Goal: Information Seeking & Learning: Learn about a topic

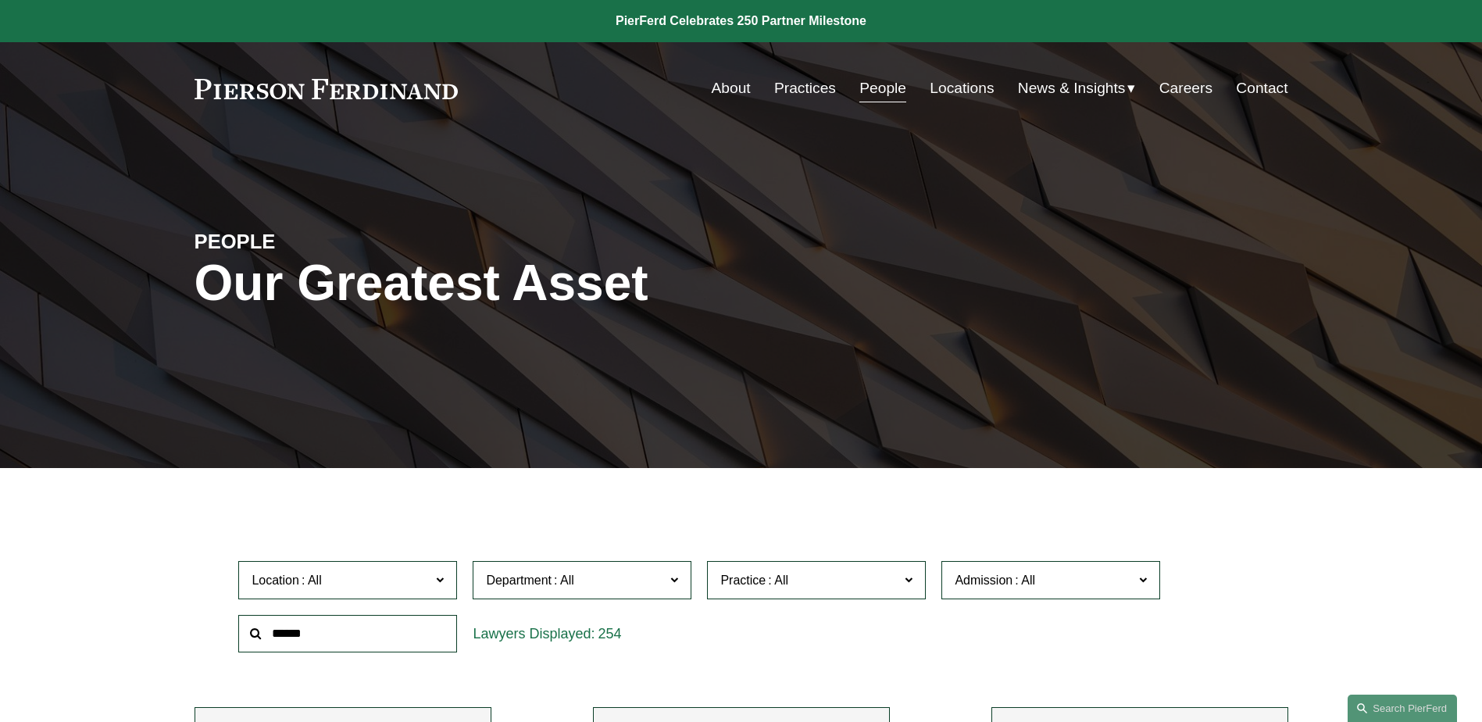
click at [717, 84] on link "About" at bounding box center [731, 88] width 39 height 30
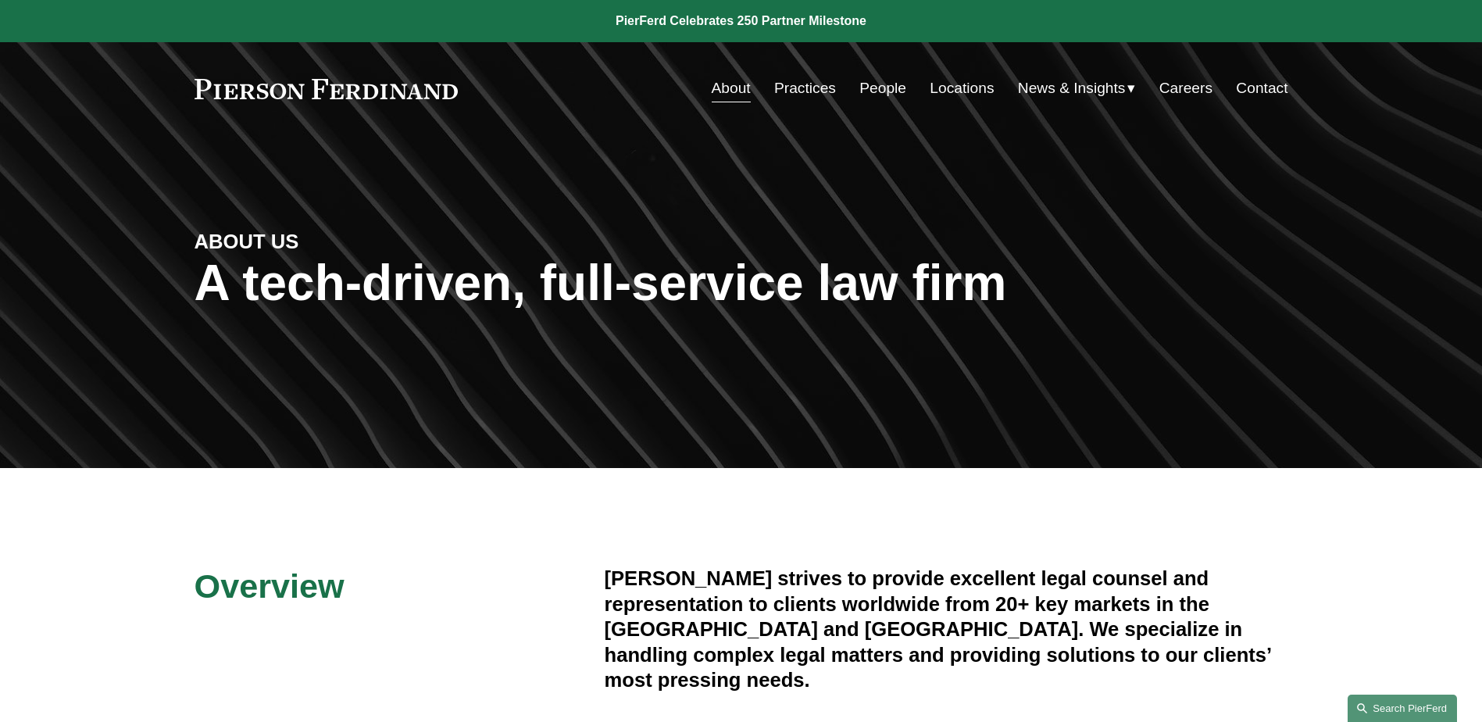
click at [1417, 698] on link "Search this site" at bounding box center [1402, 708] width 109 height 27
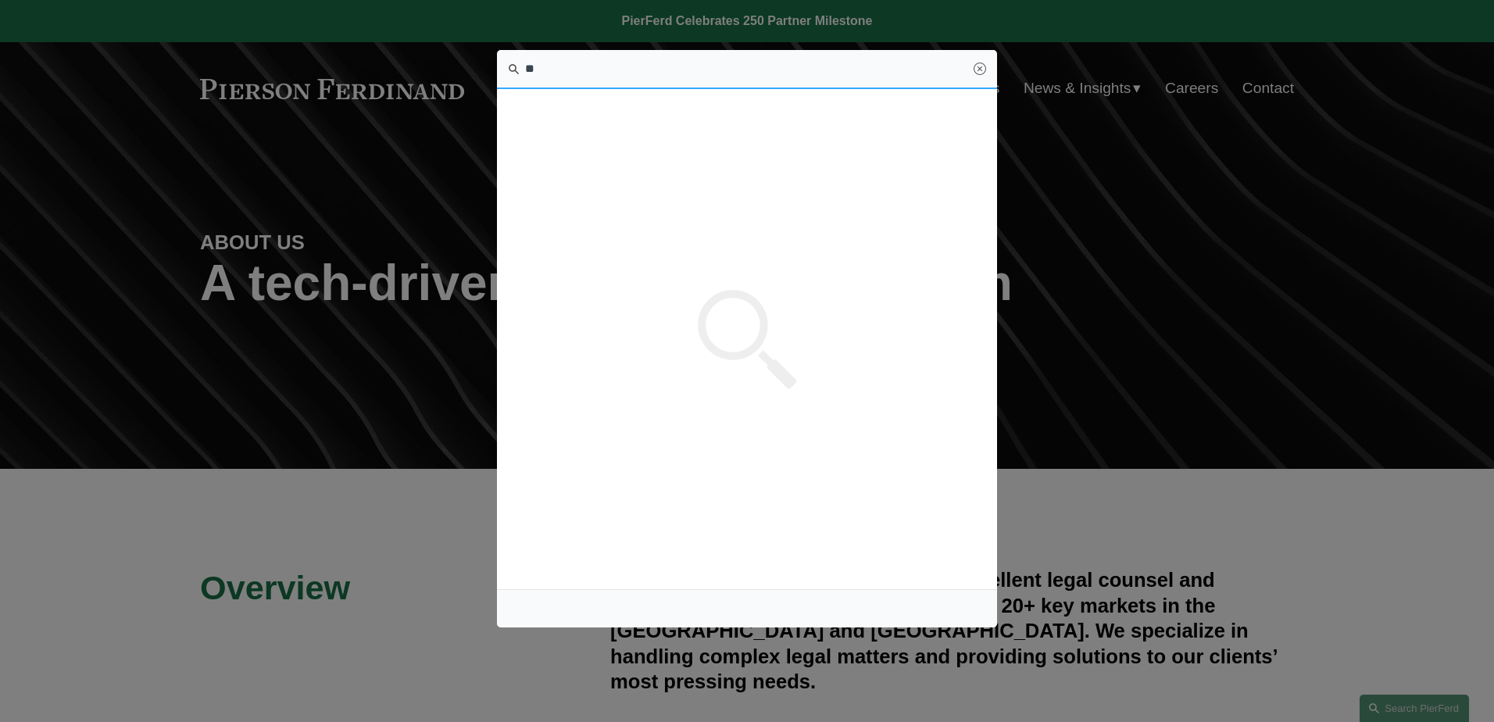
type input "*"
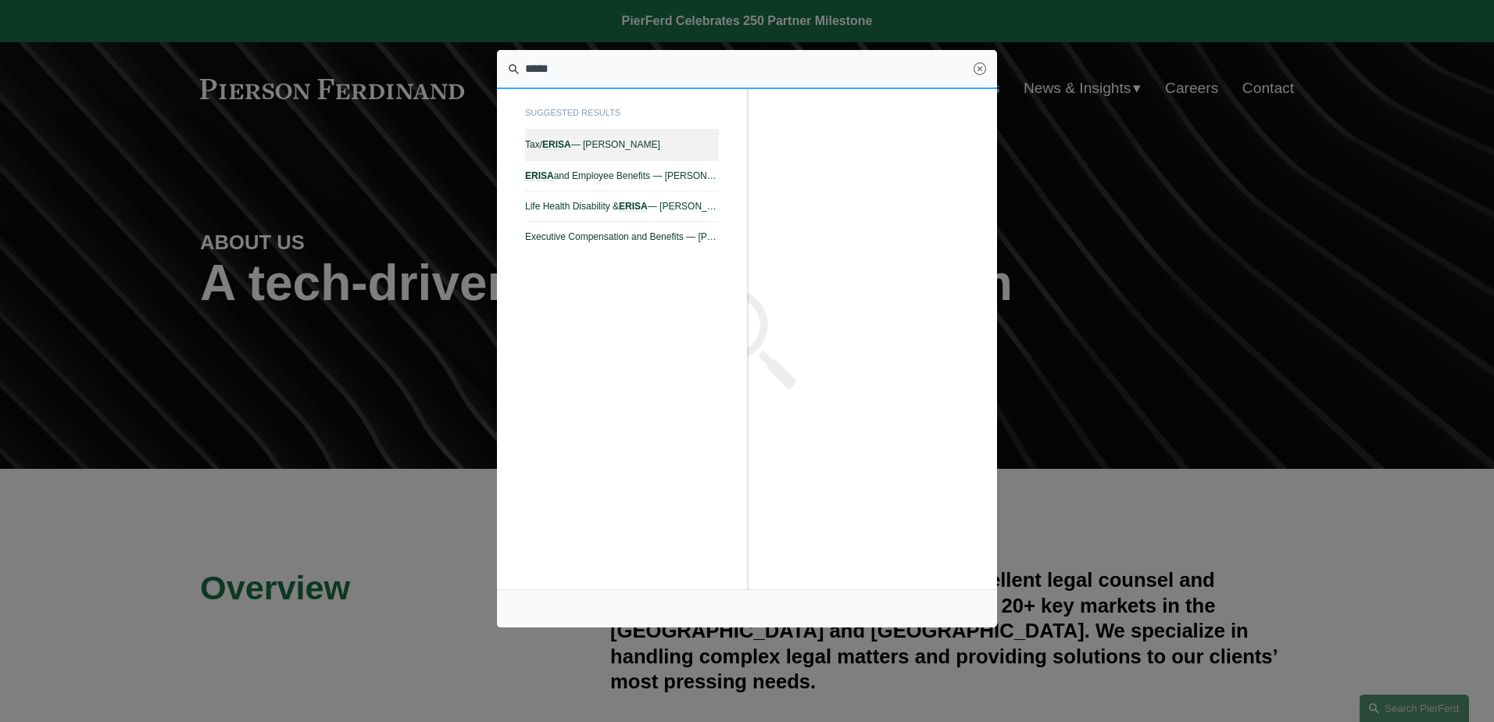
click at [588, 147] on span "Tax/ ERISA — [PERSON_NAME]" at bounding box center [622, 144] width 194 height 11
type input "*****"
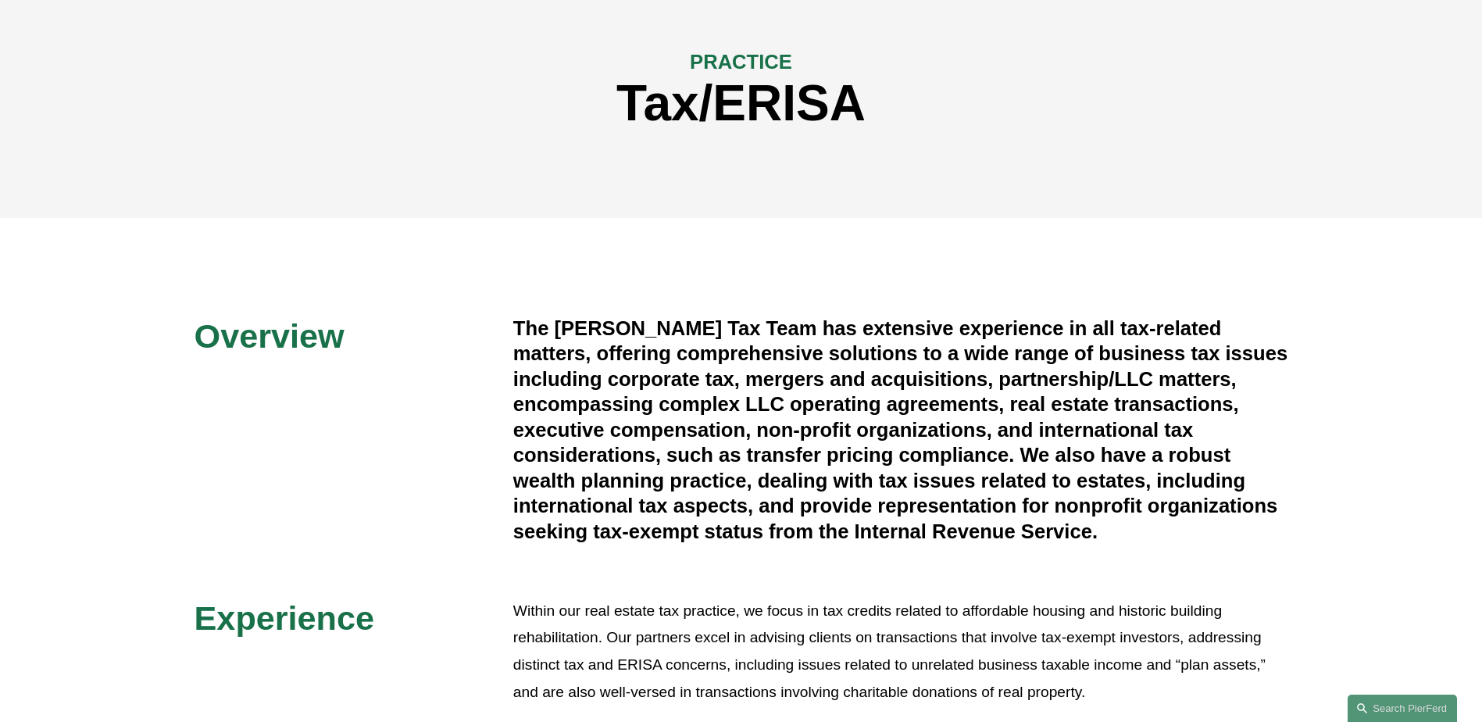
scroll to position [313, 0]
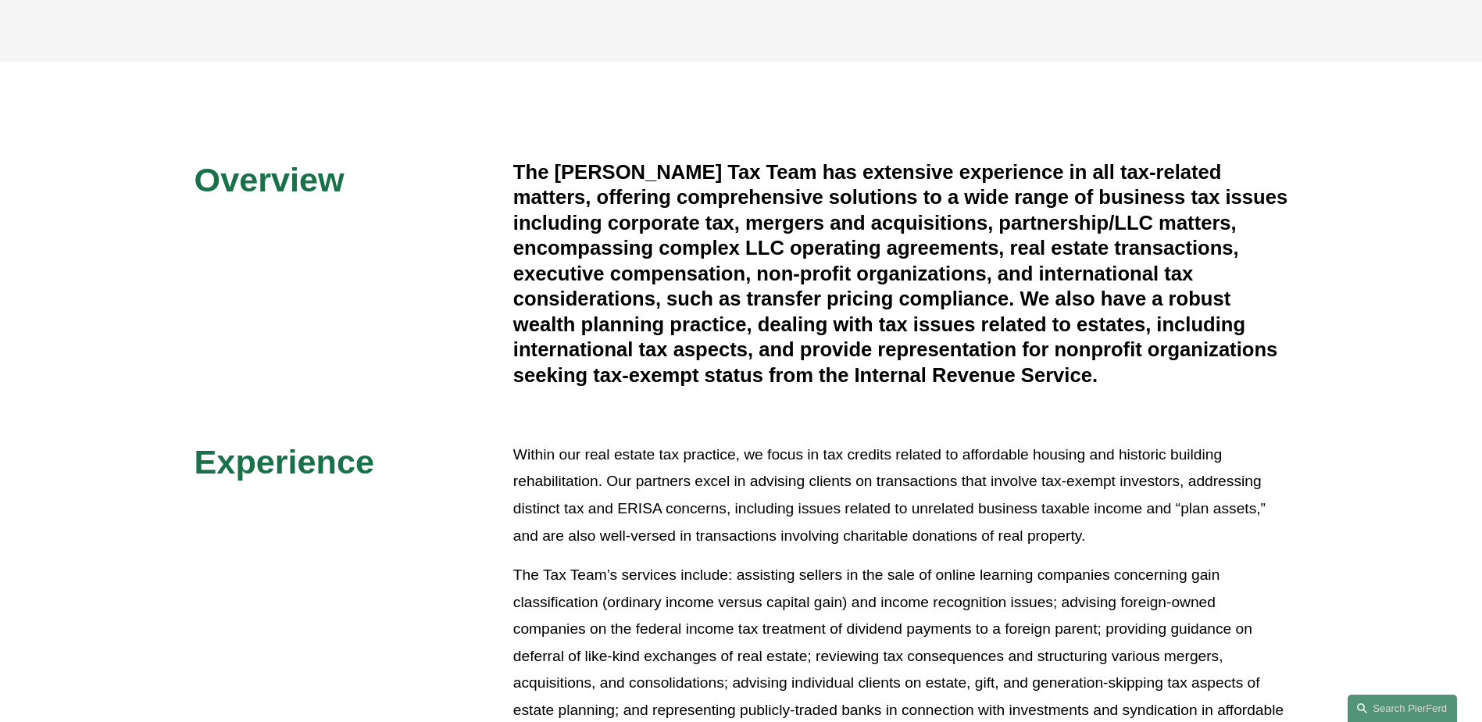
click at [810, 463] on p "Within our real estate tax practice, we focus in tax credits related to afforda…" at bounding box center [900, 495] width 775 height 108
click at [504, 432] on div "Overview The Pierson Ferdinand Tax Team has extensive experience in all tax-rel…" at bounding box center [741, 575] width 1482 height 833
